Goal: Book appointment/travel/reservation

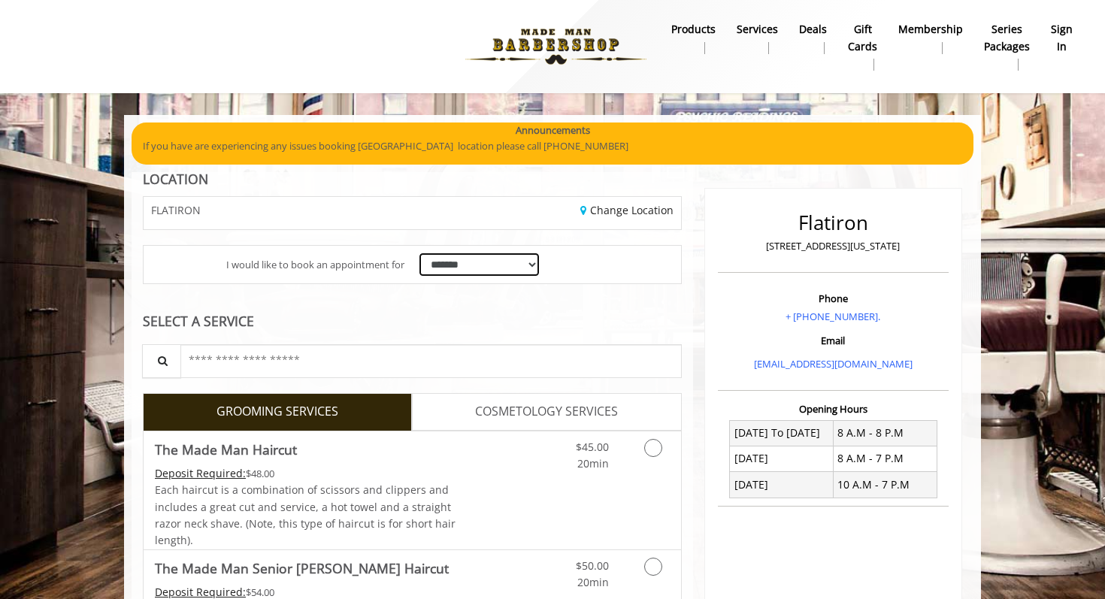
click at [498, 263] on select "**********" at bounding box center [478, 264] width 119 height 23
click at [419, 253] on select "**********" at bounding box center [478, 264] width 119 height 23
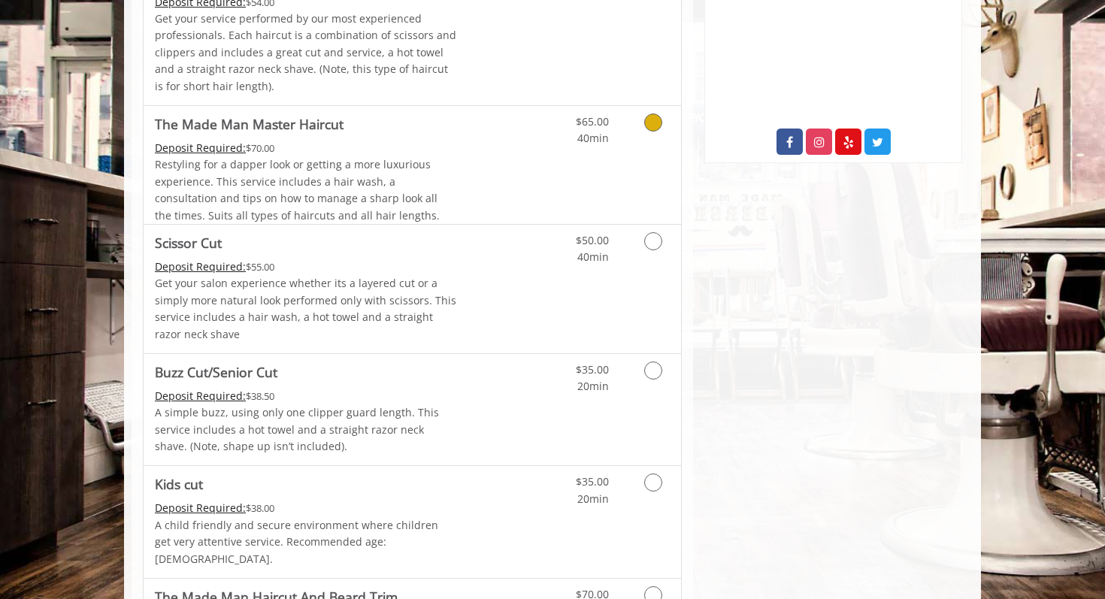
scroll to position [592, 0]
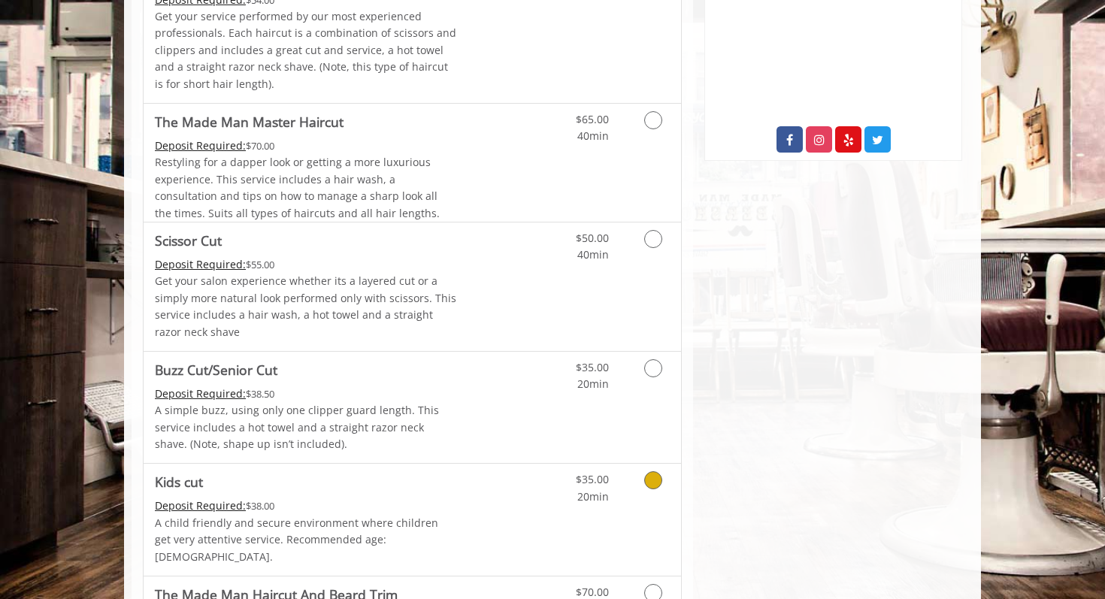
click at [649, 478] on icon "Grooming services" at bounding box center [653, 480] width 18 height 18
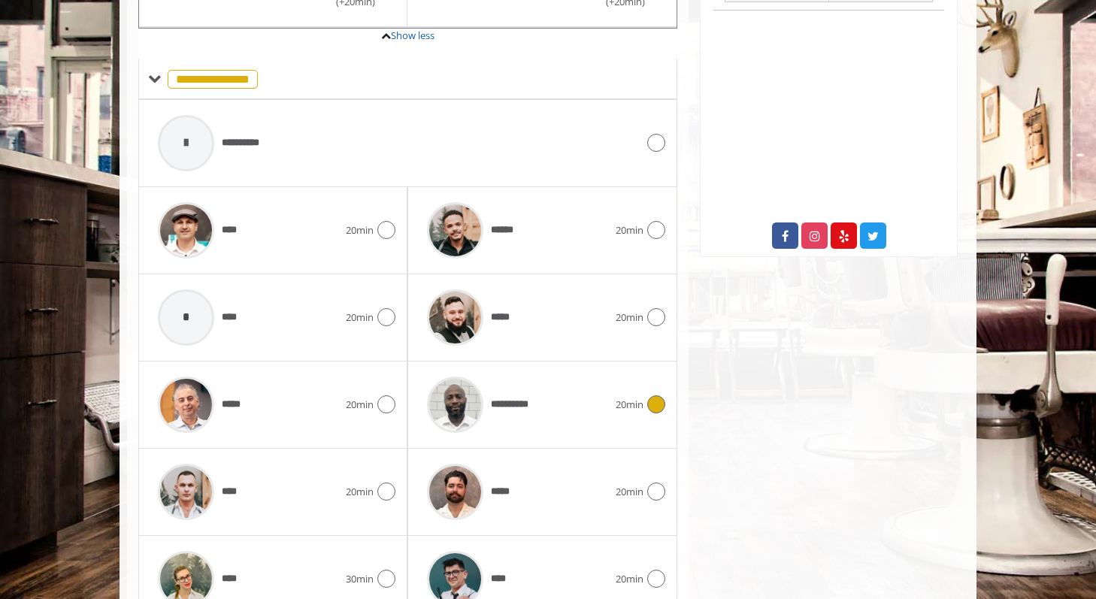
scroll to position [555, 0]
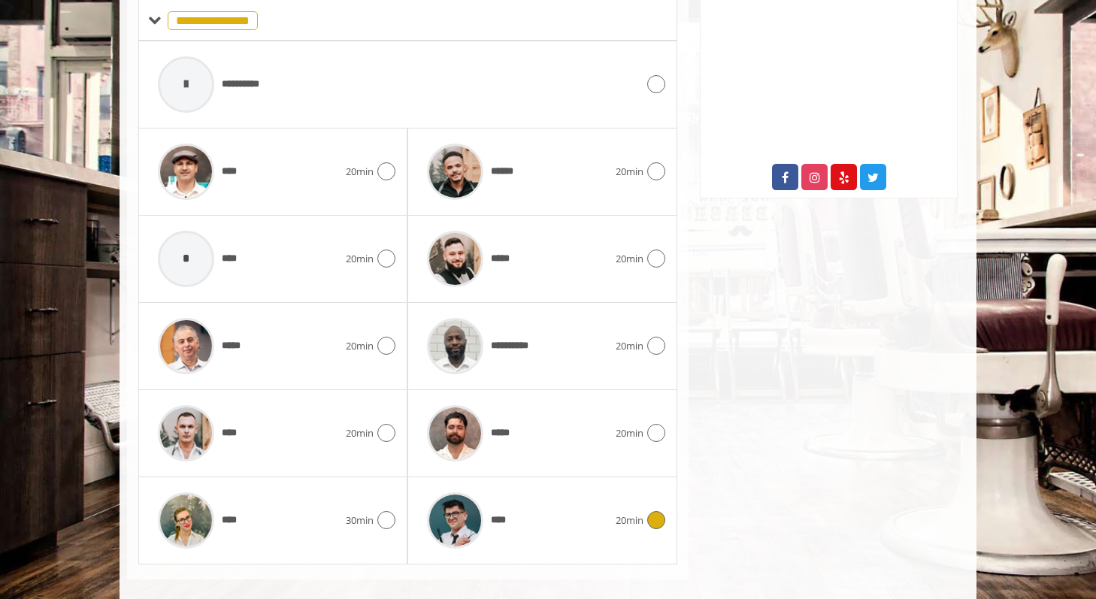
click at [655, 511] on icon at bounding box center [656, 520] width 18 height 18
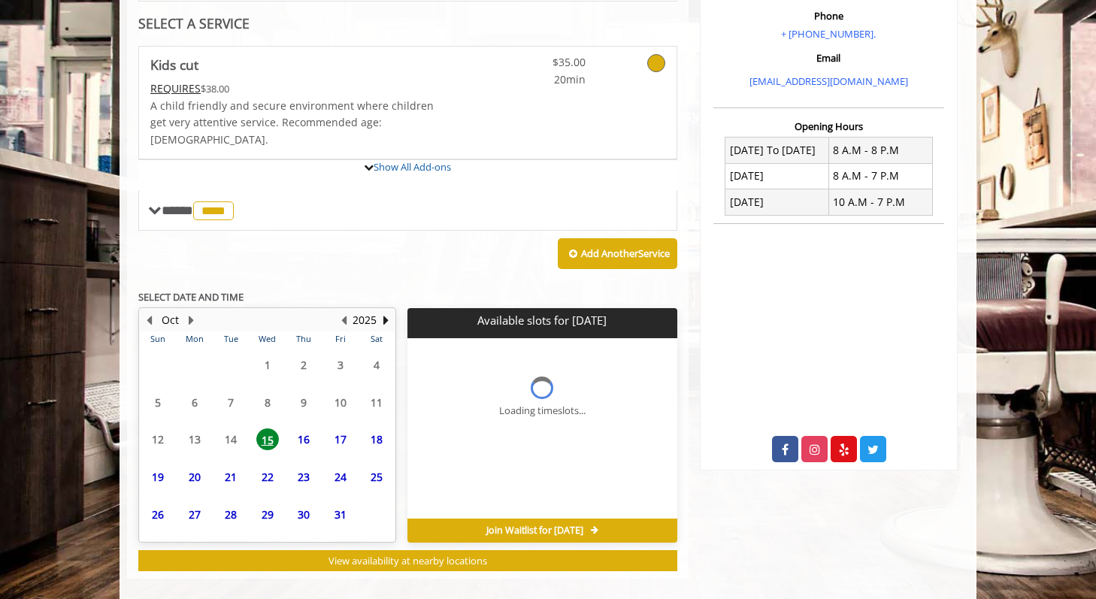
scroll to position [365, 0]
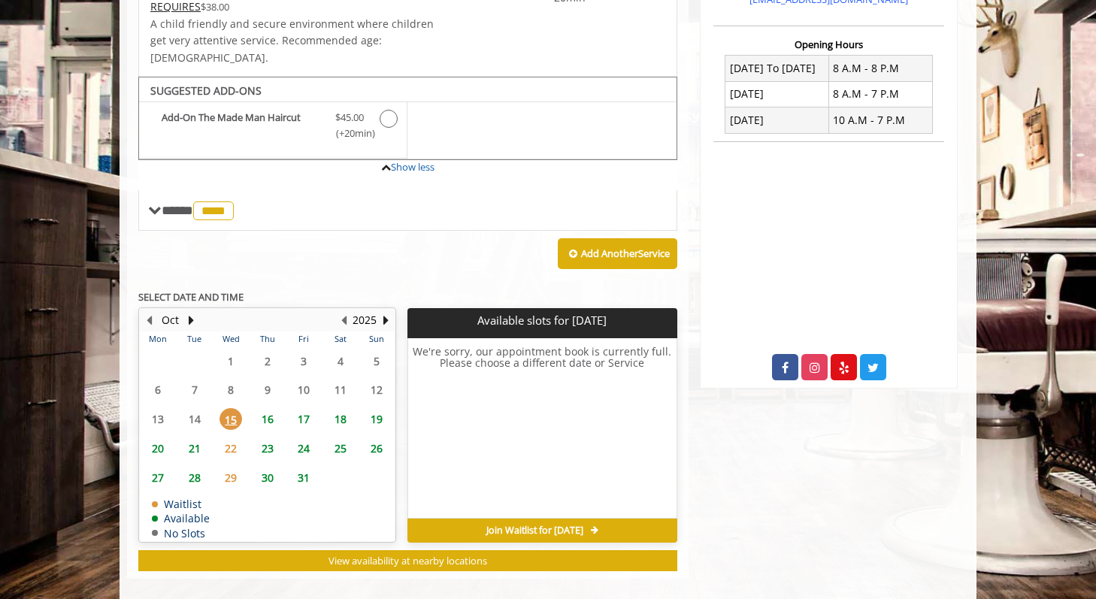
click at [268, 408] on span "16" at bounding box center [267, 419] width 23 height 22
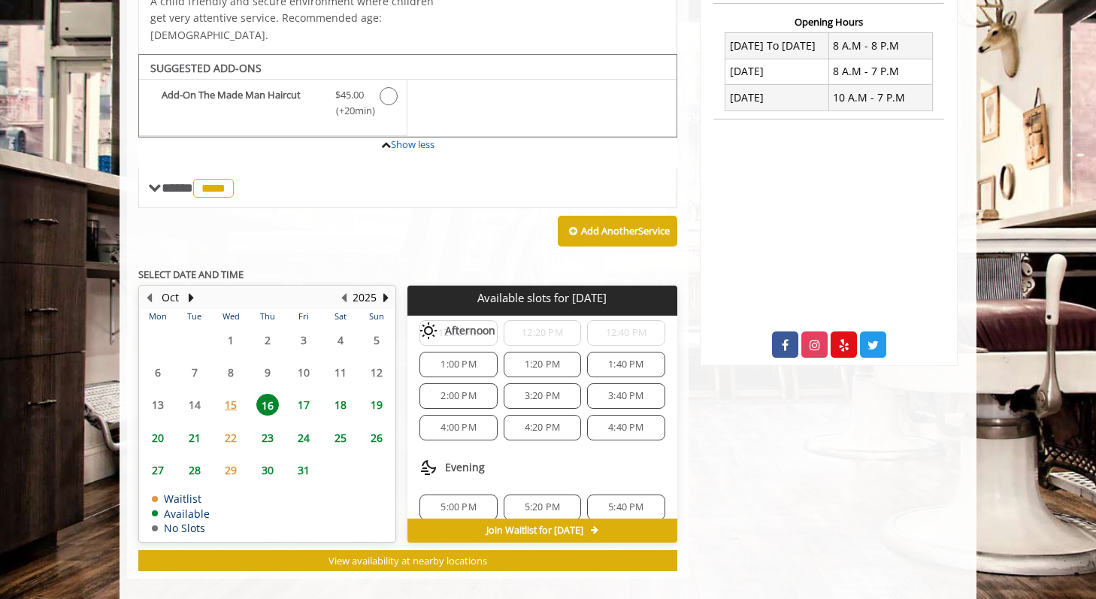
scroll to position [209, 0]
click at [539, 425] on span "4:20 PM" at bounding box center [542, 431] width 35 height 12
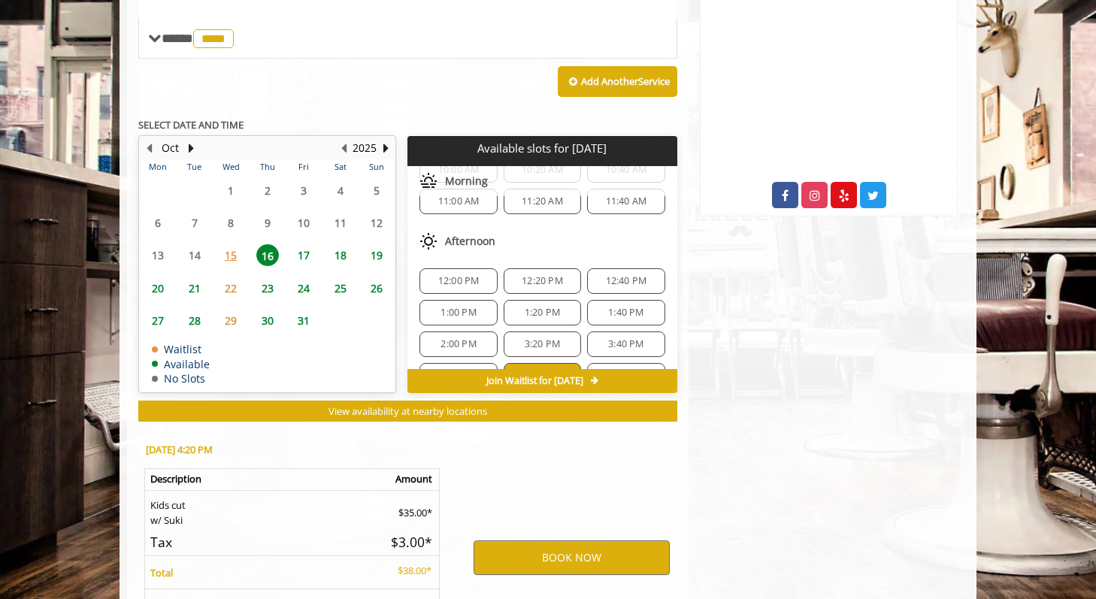
scroll to position [658, 0]
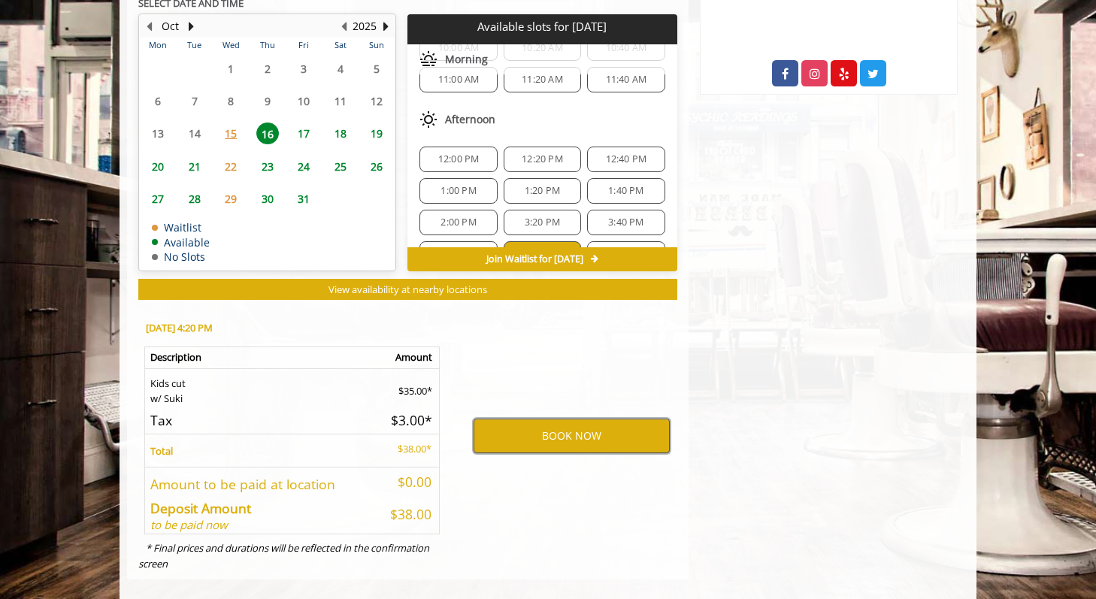
click at [531, 425] on button "BOOK NOW" at bounding box center [571, 436] width 196 height 35
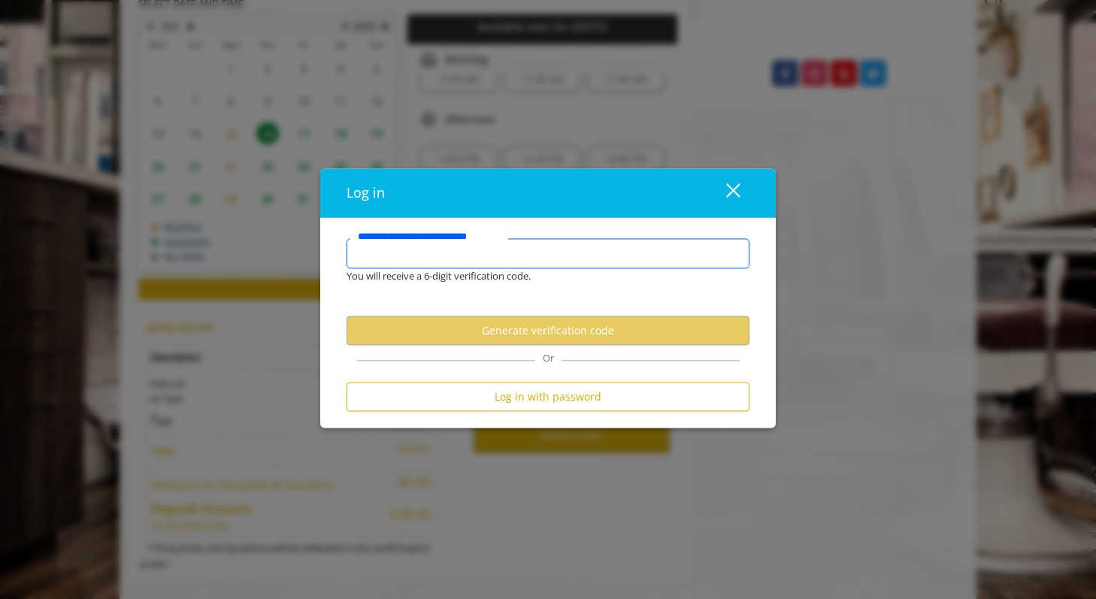
type input "*"
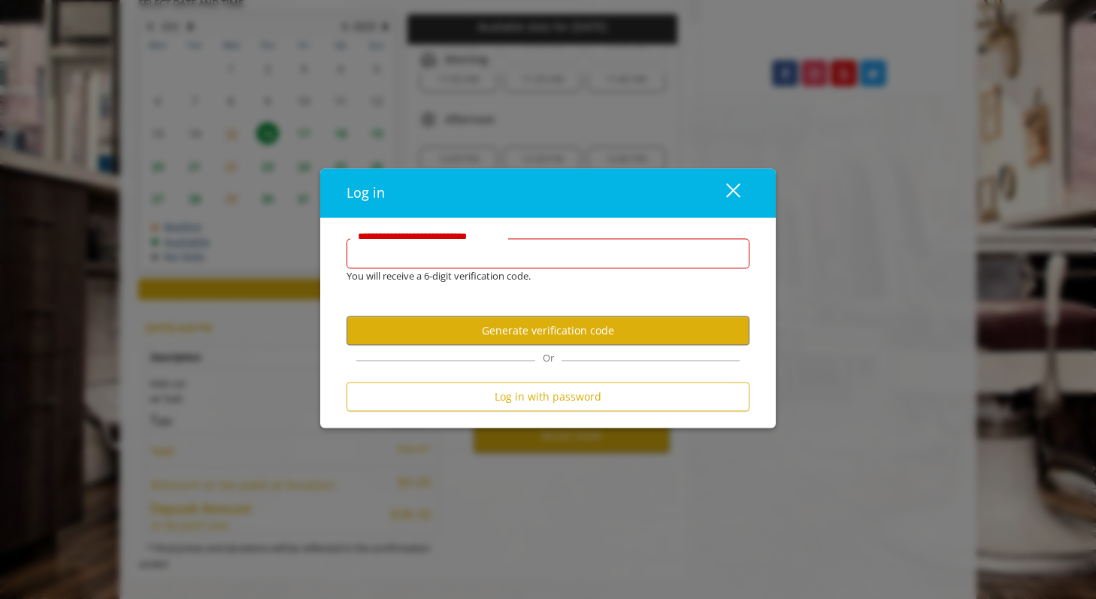
type input "*"
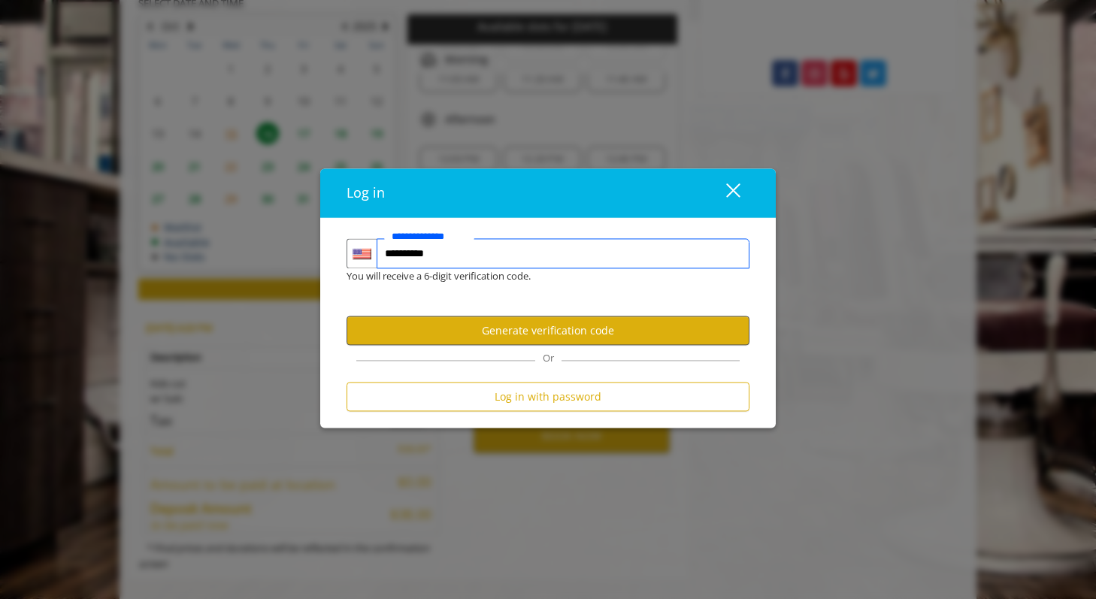
type input "**********"
click at [547, 330] on button "Generate verification code" at bounding box center [547, 330] width 403 height 29
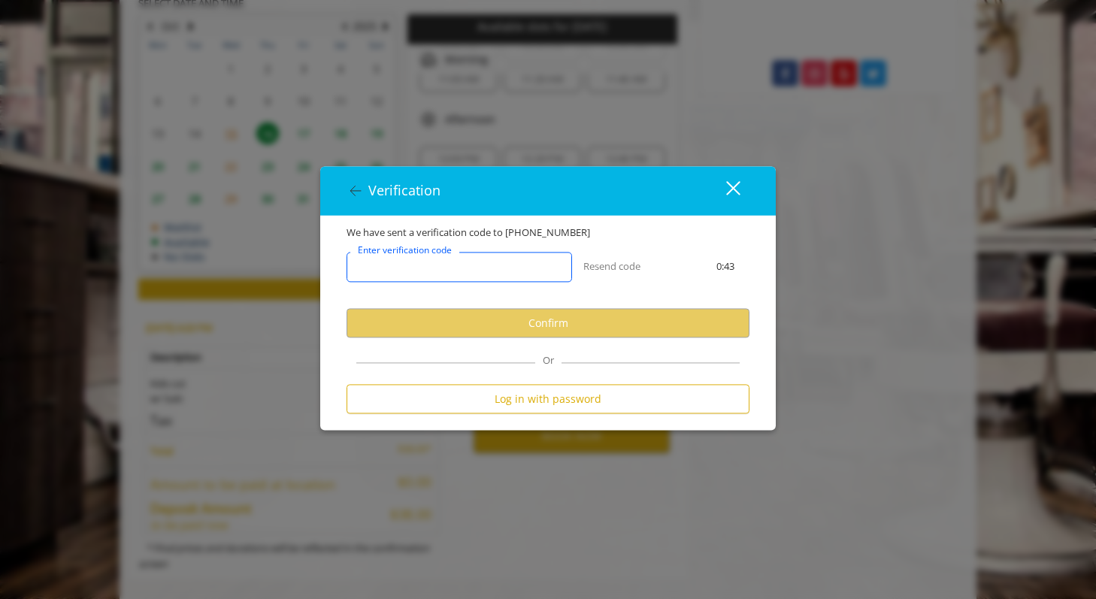
click at [389, 276] on input "Enter verification code" at bounding box center [458, 268] width 225 height 30
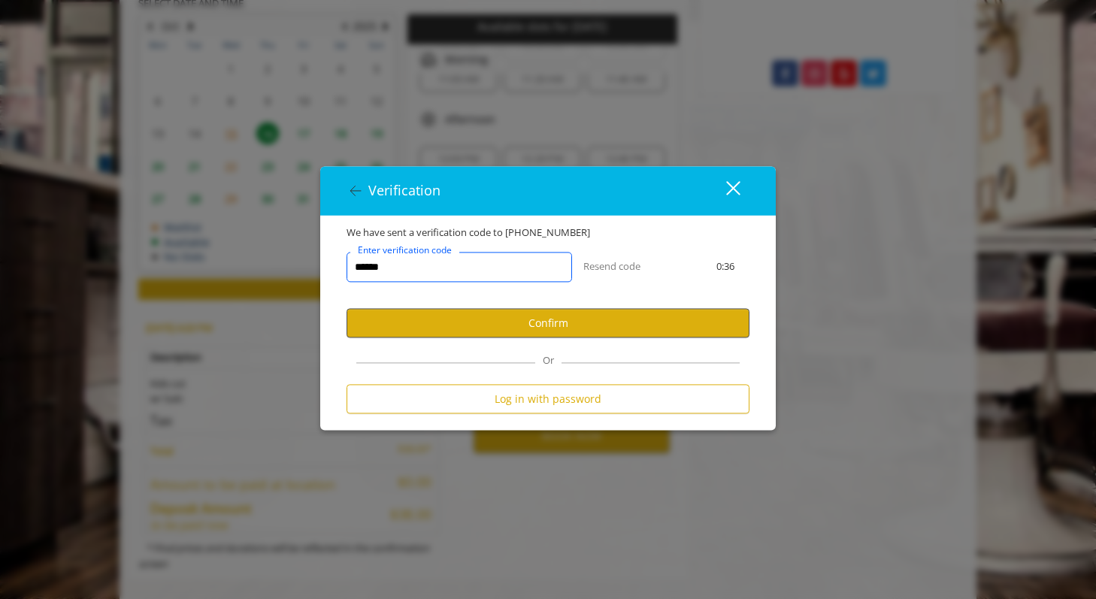
type input "******"
click at [604, 325] on button "Confirm" at bounding box center [547, 323] width 403 height 29
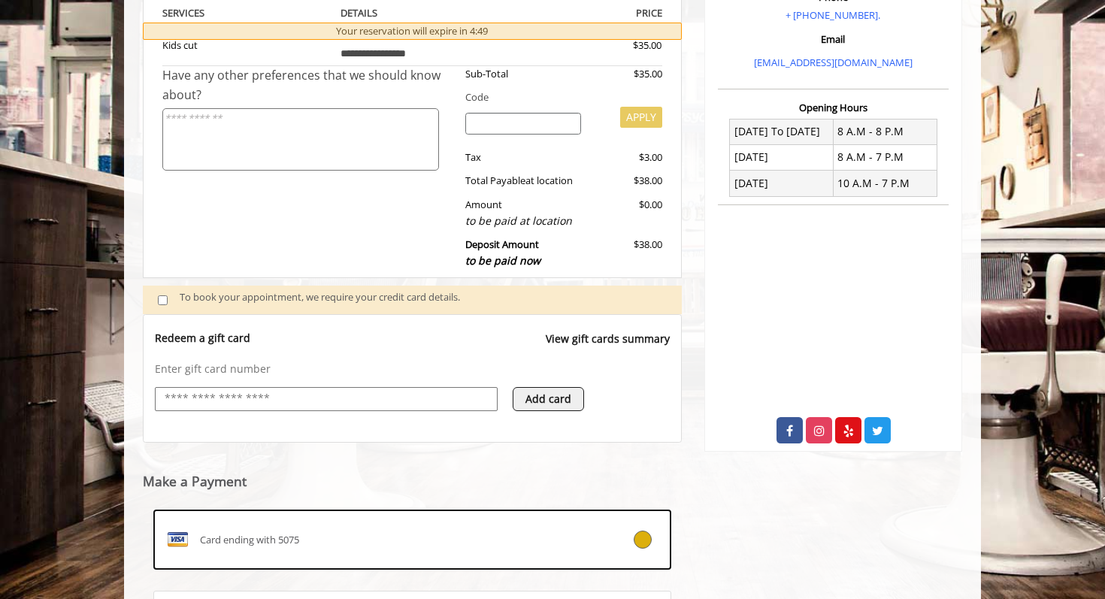
scroll to position [463, 0]
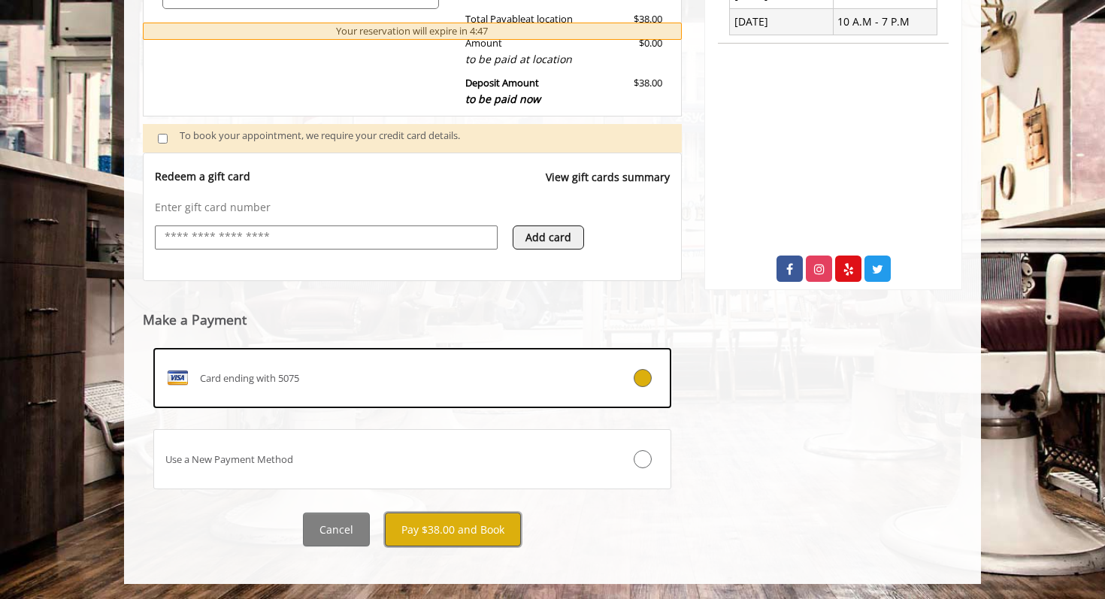
click at [496, 533] on button "Pay $38.00 and Book" at bounding box center [453, 530] width 136 height 34
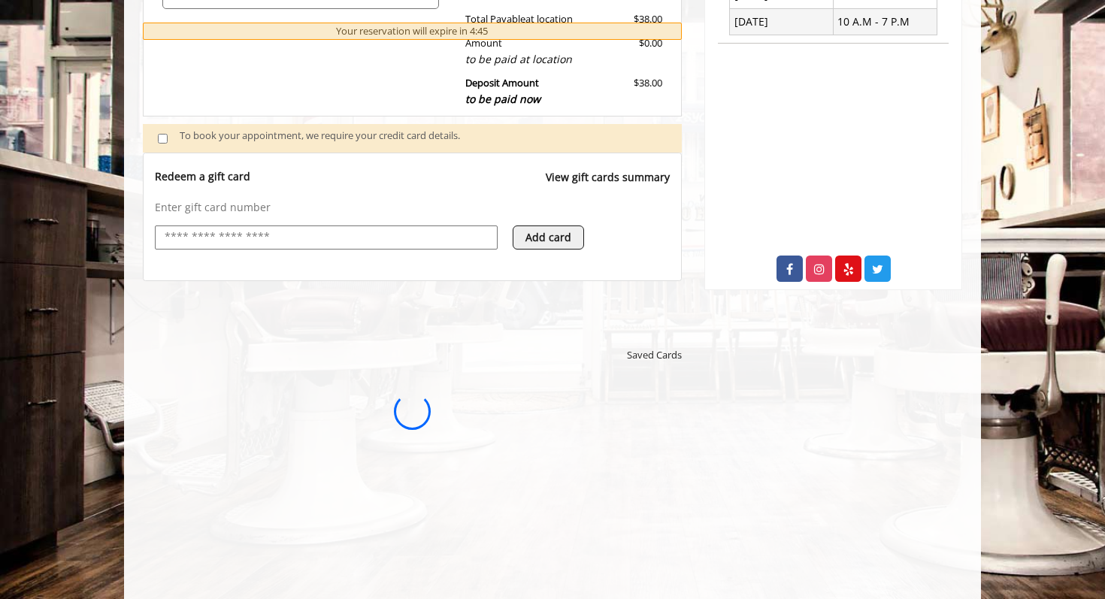
scroll to position [0, 0]
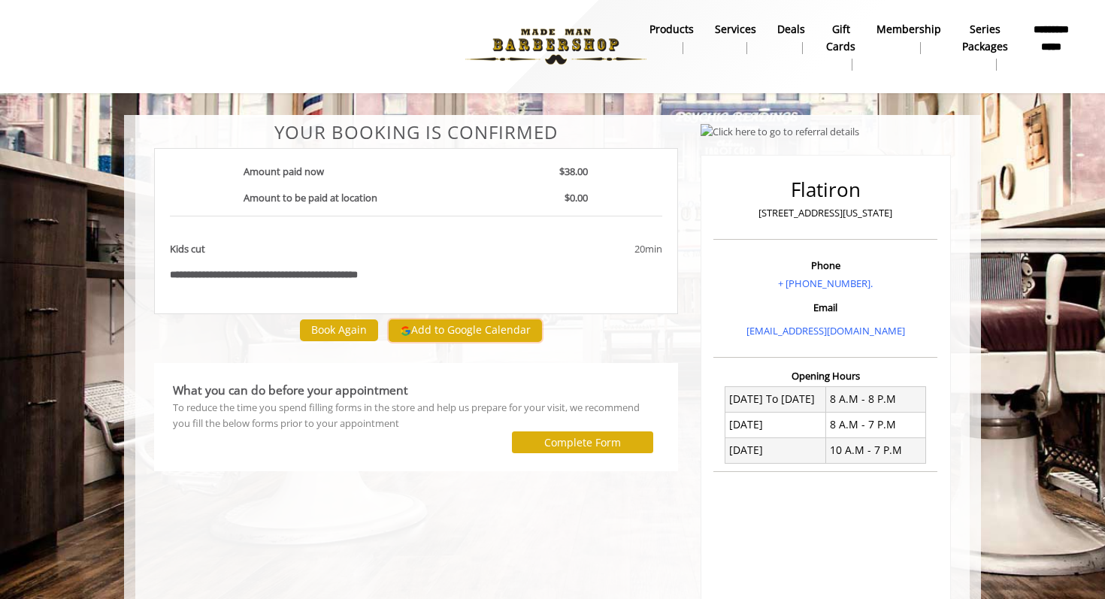
click at [458, 334] on button "Add to Google Calendar" at bounding box center [465, 330] width 153 height 23
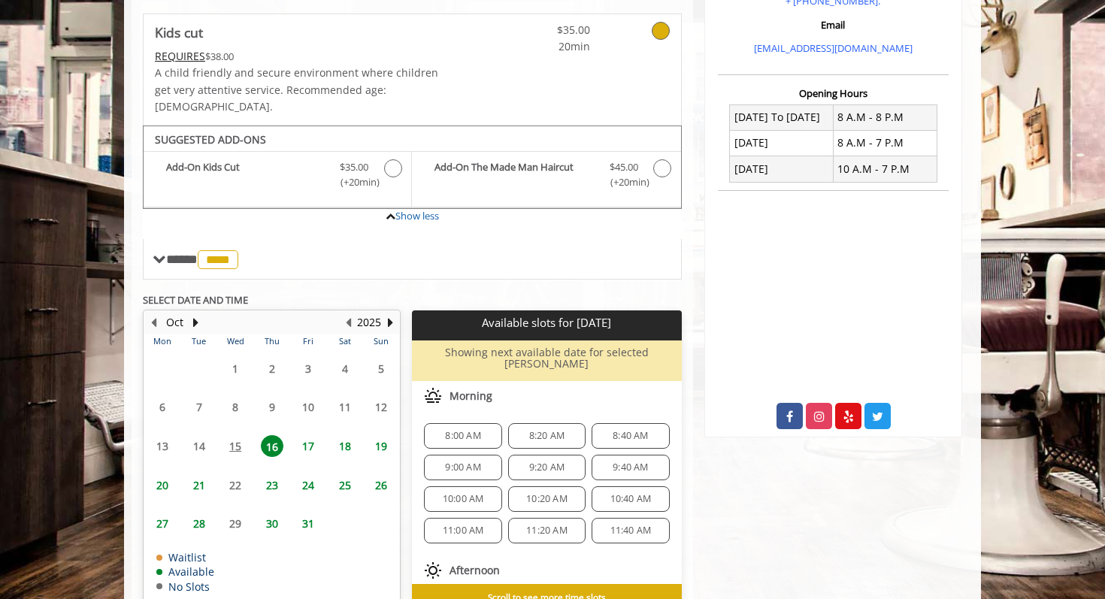
scroll to position [334, 0]
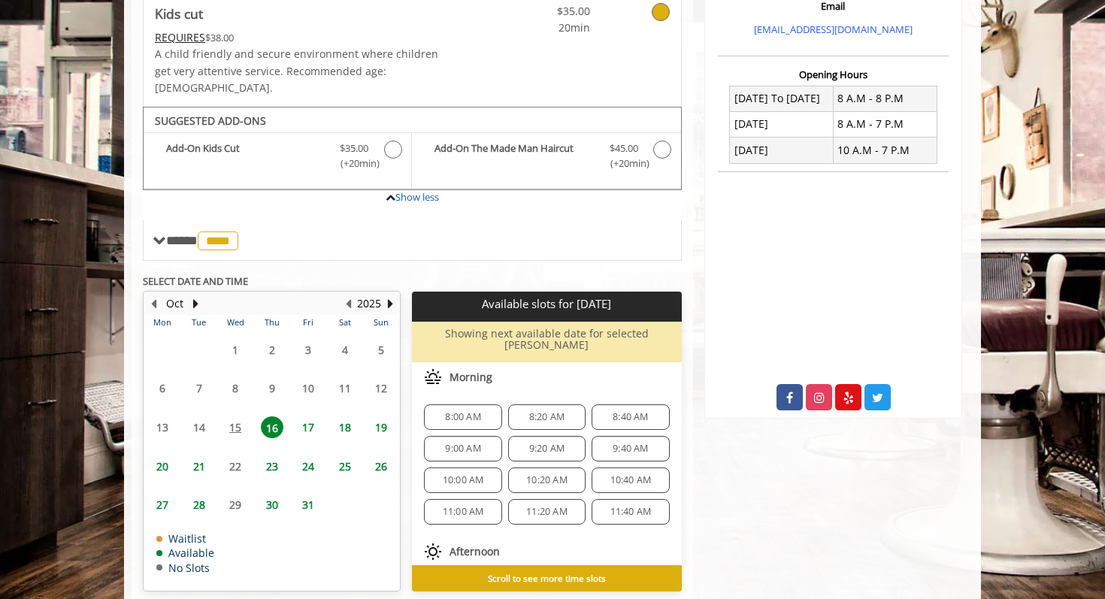
click at [346, 416] on span "18" at bounding box center [345, 427] width 23 height 22
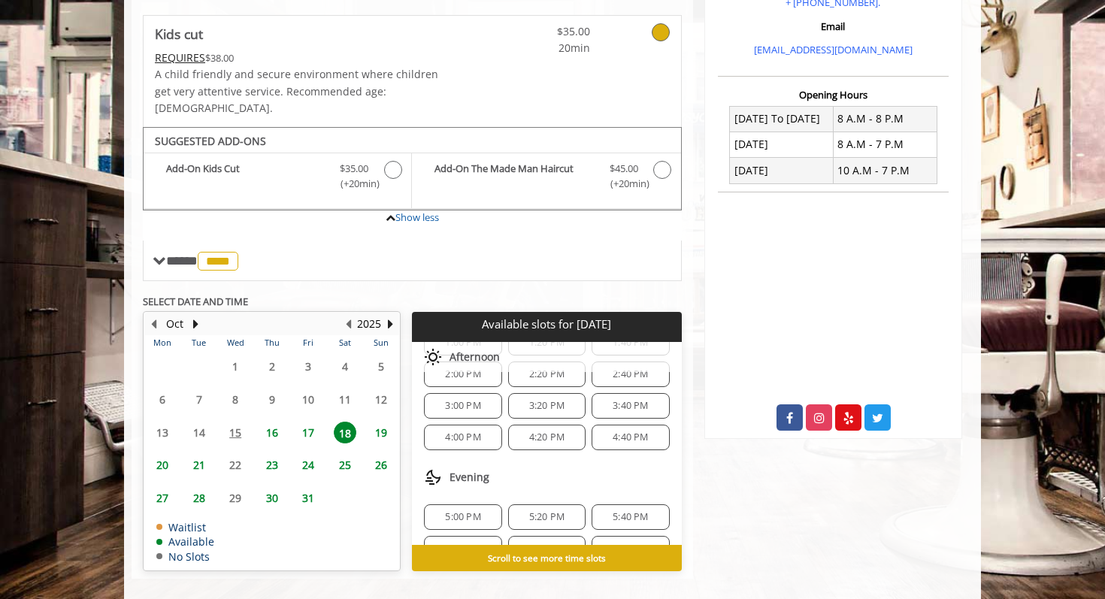
scroll to position [289, 0]
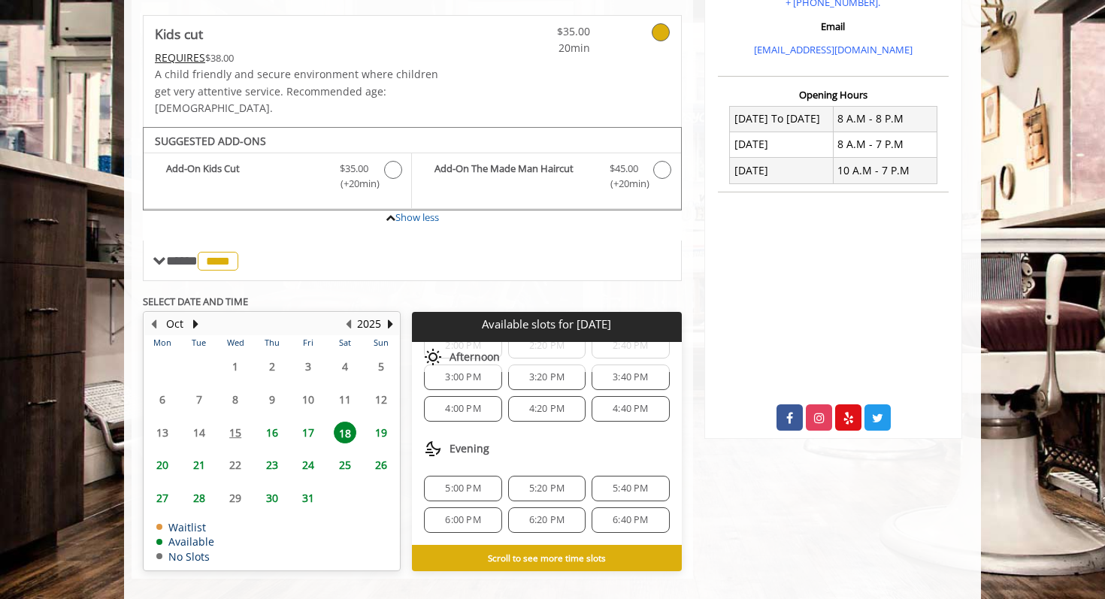
click at [282, 422] on span "16" at bounding box center [272, 433] width 23 height 22
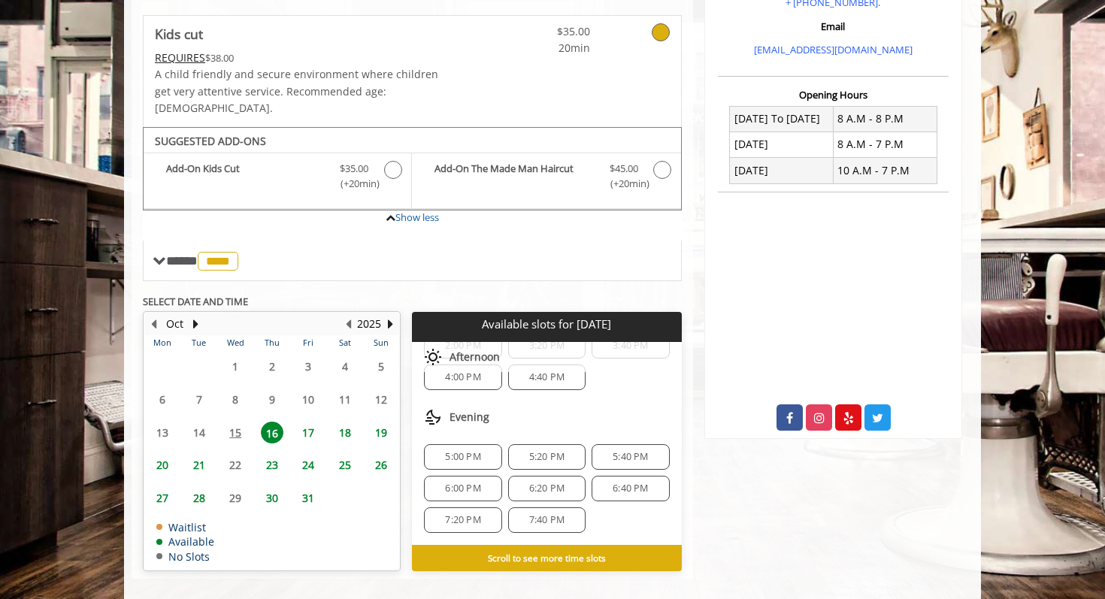
click at [479, 514] on span "7:20 PM" at bounding box center [463, 520] width 64 height 12
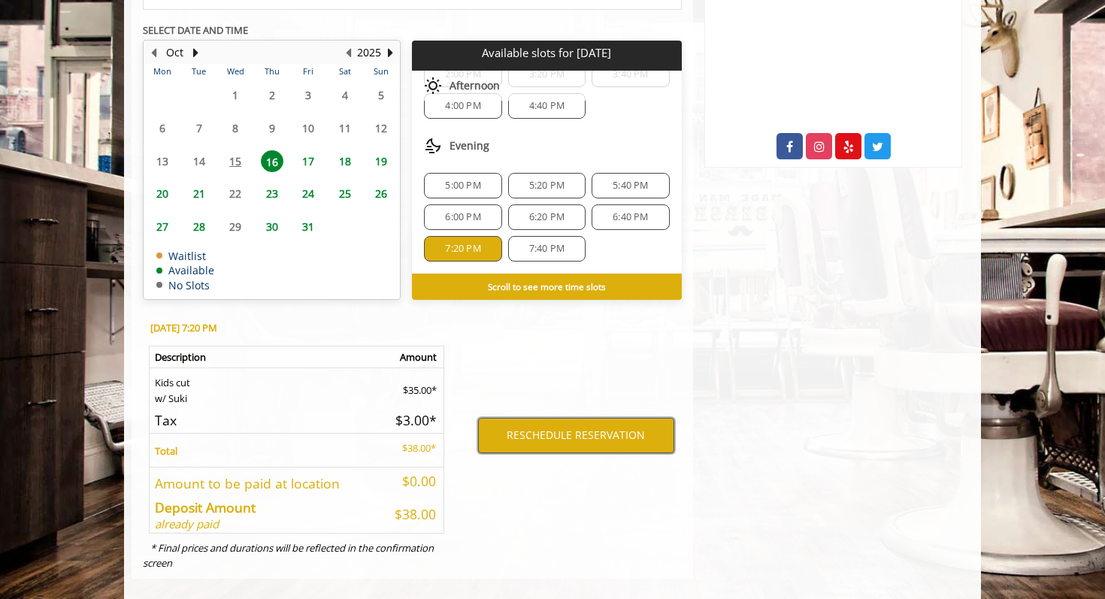
click at [602, 426] on button "RESCHEDULE RESERVATION" at bounding box center [576, 435] width 196 height 35
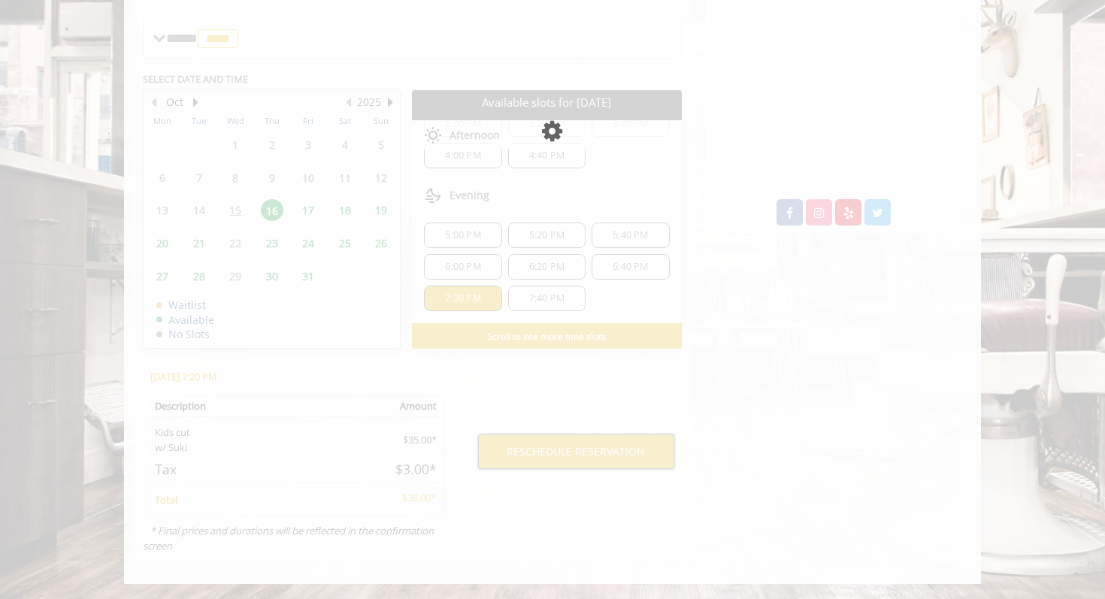
scroll to position [502, 0]
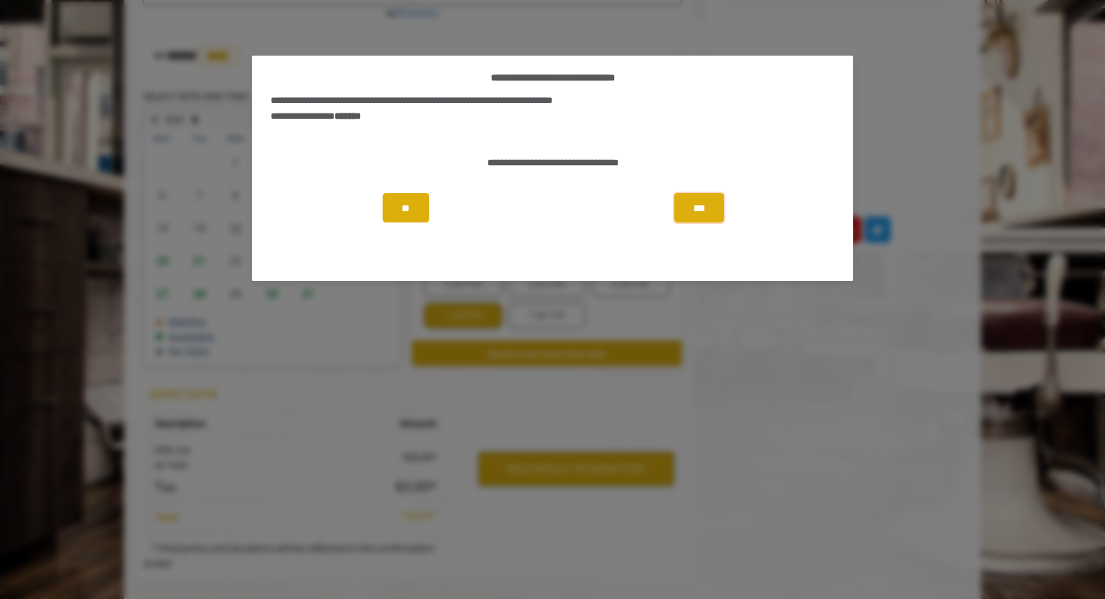
click at [704, 211] on button "***" at bounding box center [699, 207] width 50 height 29
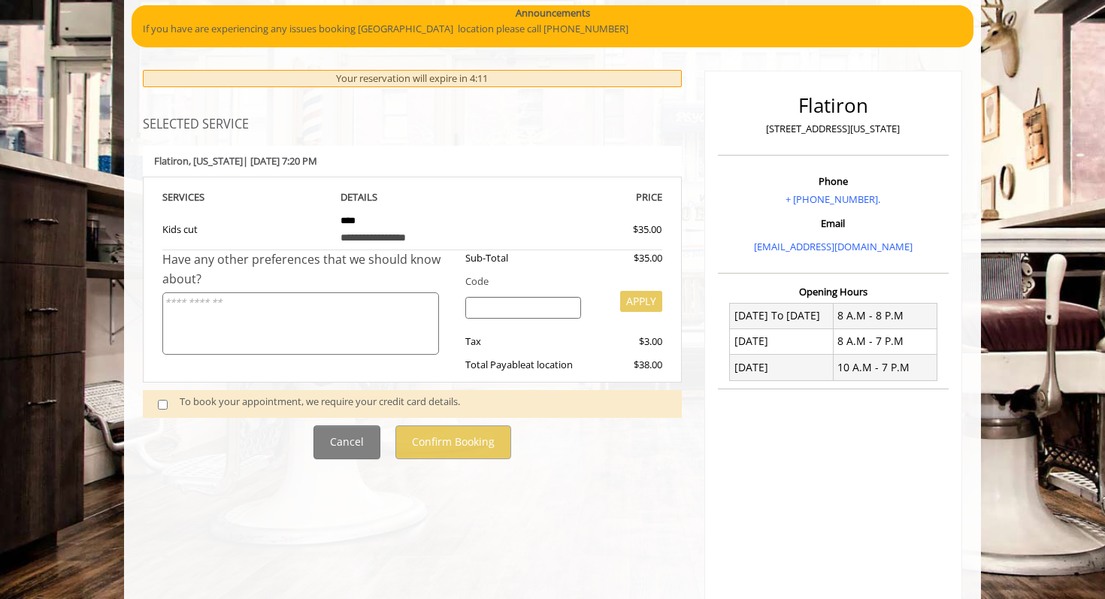
scroll to position [192, 0]
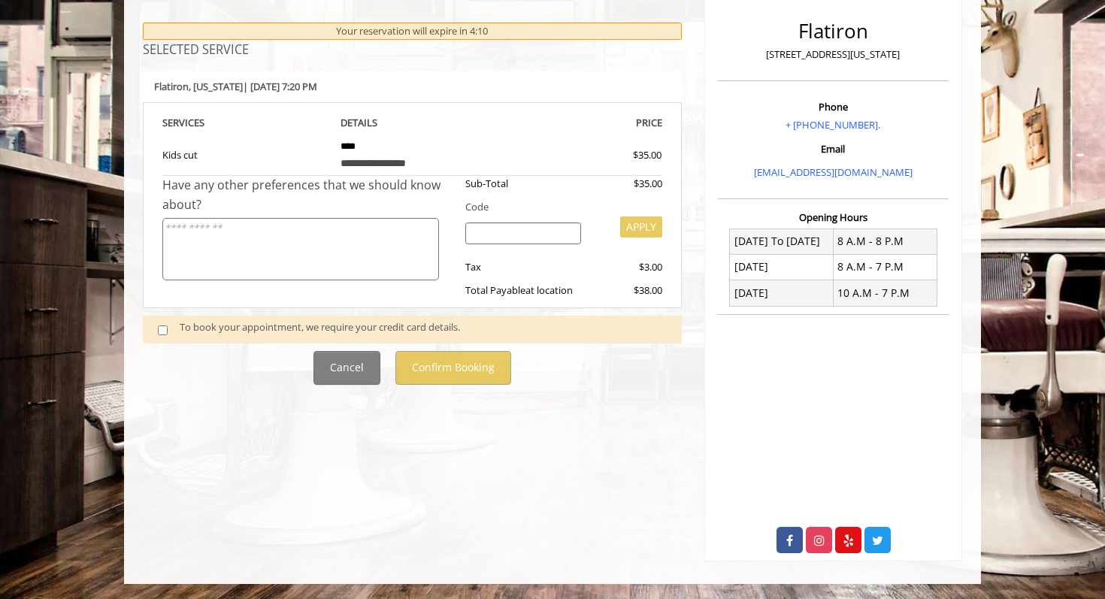
click at [581, 498] on div "**********" at bounding box center [412, 270] width 561 height 581
click at [168, 334] on span at bounding box center [169, 329] width 44 height 20
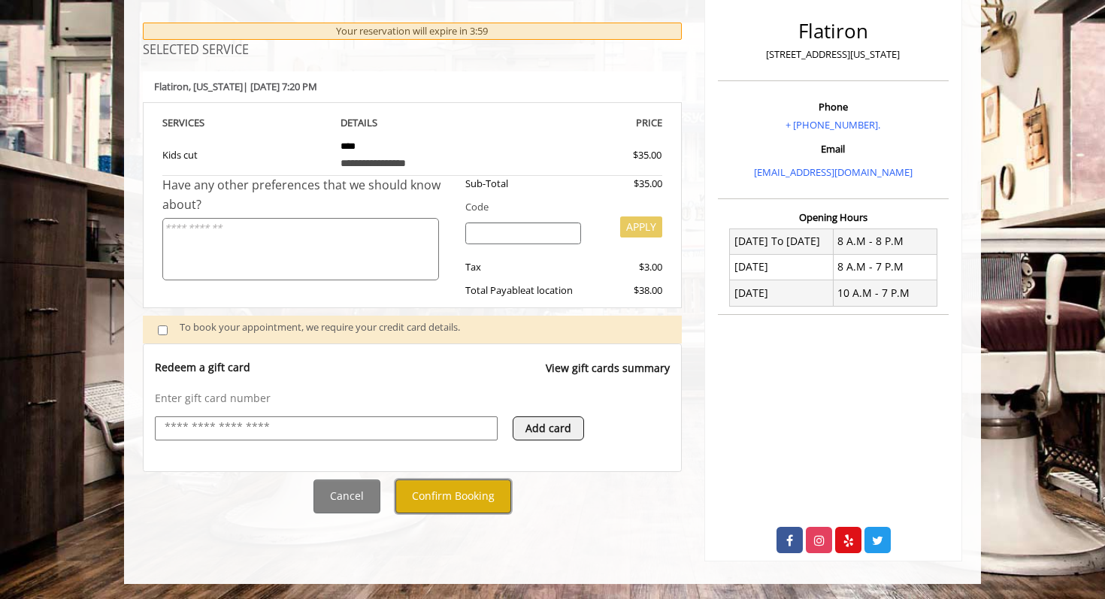
click at [458, 498] on button "Confirm Booking" at bounding box center [453, 496] width 116 height 34
